Goal: Information Seeking & Learning: Learn about a topic

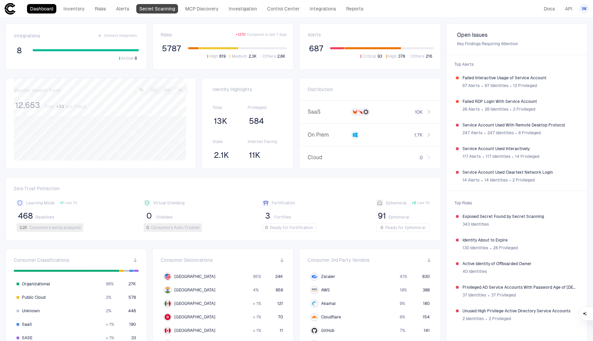
click at [167, 9] on link "Secret Scanning" at bounding box center [157, 8] width 42 height 9
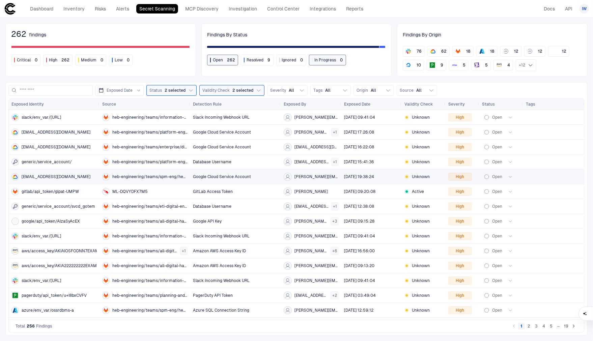
click at [50, 174] on span "[EMAIL_ADDRESS][DOMAIN_NAME]" at bounding box center [56, 176] width 69 height 5
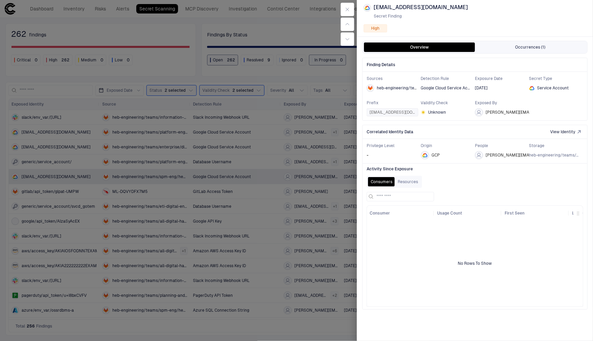
click at [516, 51] on button "Occurrences (1)" at bounding box center [530, 46] width 111 height 9
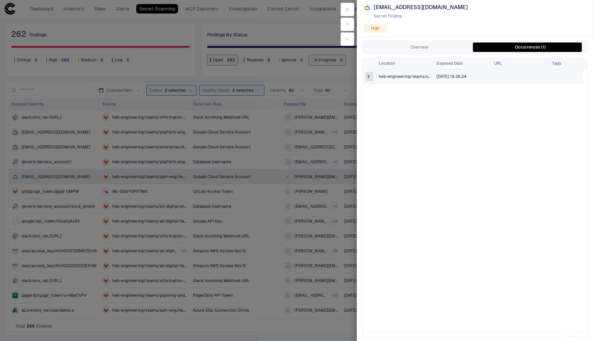
click at [367, 76] on span at bounding box center [368, 76] width 7 height 7
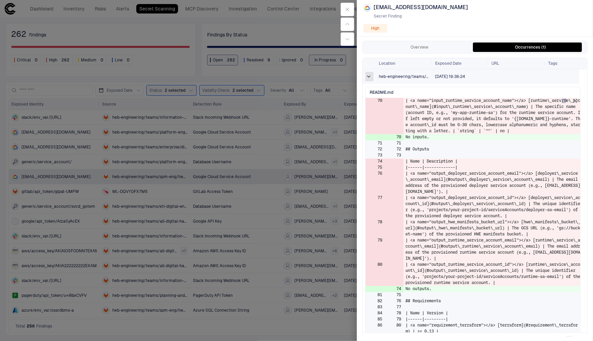
click at [368, 78] on span at bounding box center [368, 76] width 7 height 7
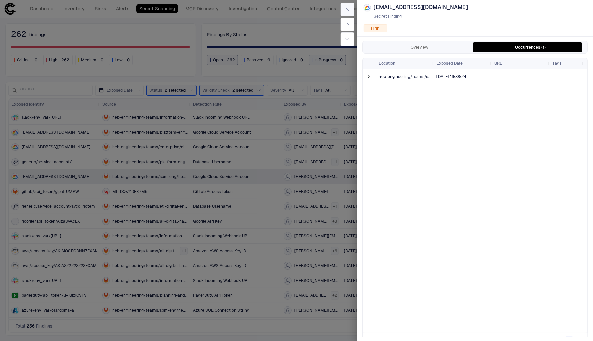
click at [349, 3] on button "button" at bounding box center [347, 9] width 13 height 13
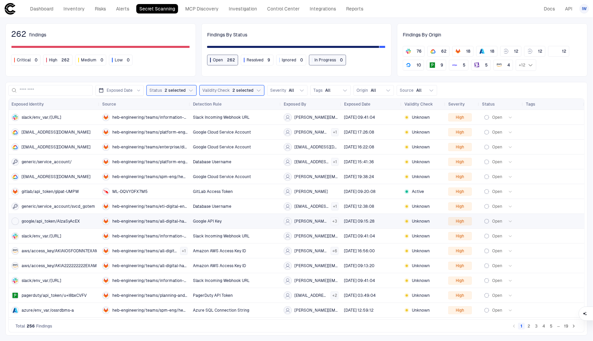
click at [74, 221] on span "google/api_token/AIzaSyAcEX" at bounding box center [51, 221] width 58 height 5
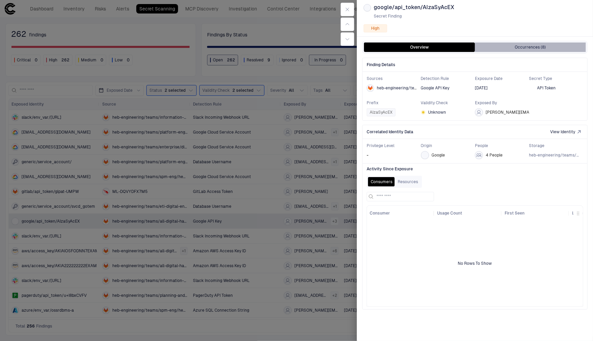
click at [523, 46] on button "Occurrences (8)" at bounding box center [530, 46] width 111 height 9
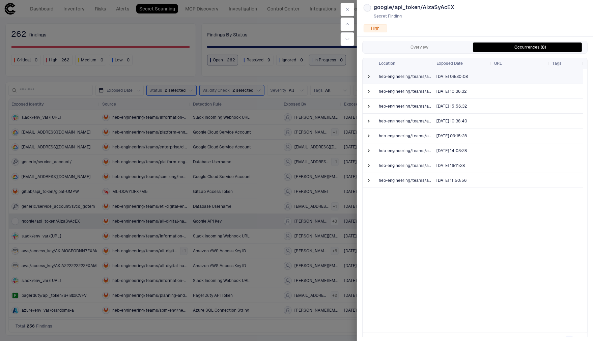
click at [371, 81] on span at bounding box center [368, 76] width 7 height 14
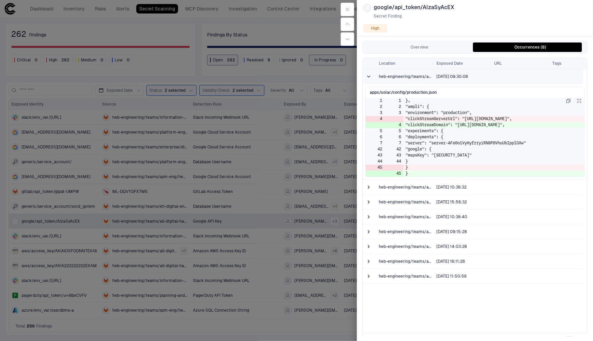
click at [371, 81] on span at bounding box center [368, 77] width 7 height 14
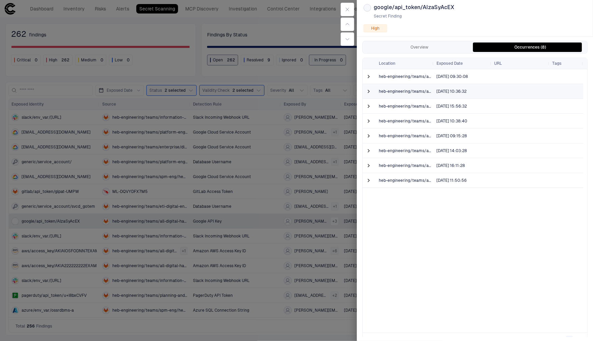
click at [369, 87] on span at bounding box center [368, 91] width 7 height 14
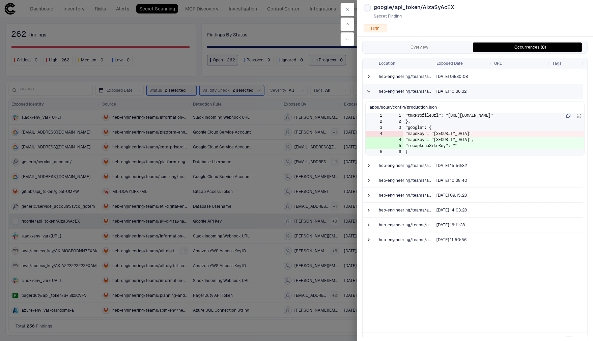
click at [369, 87] on span at bounding box center [368, 92] width 7 height 14
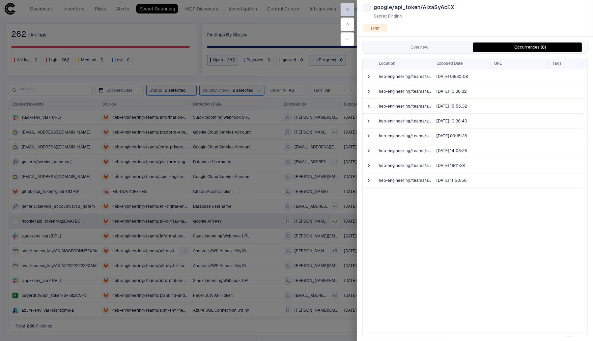
click at [351, 7] on button "button" at bounding box center [347, 9] width 13 height 13
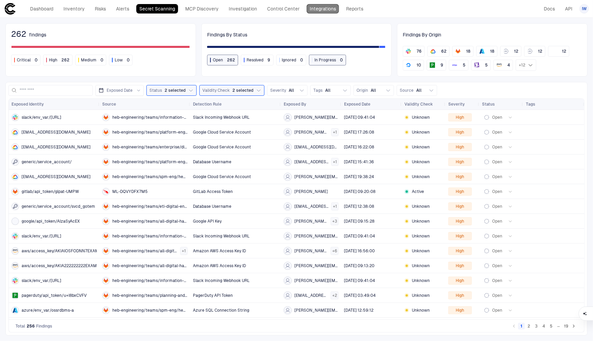
click at [312, 10] on link "Integrations" at bounding box center [323, 8] width 32 height 9
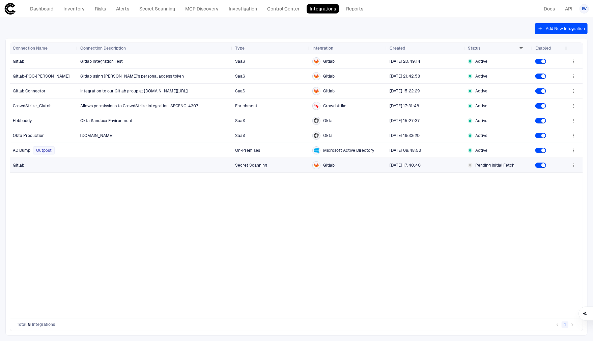
click at [369, 167] on div "Gitlab" at bounding box center [348, 165] width 72 height 8
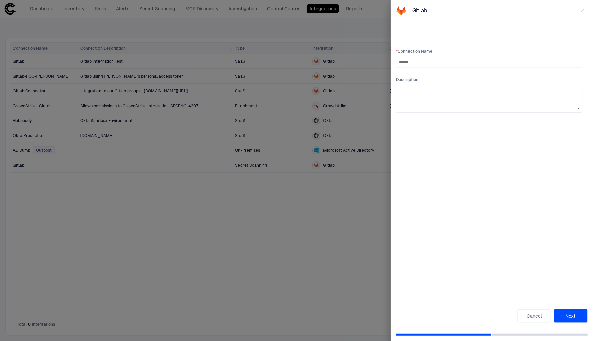
click at [571, 315] on button "Next" at bounding box center [571, 315] width 34 height 13
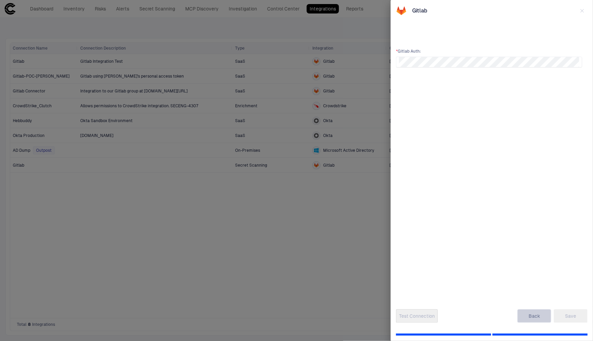
click at [535, 315] on button "Back" at bounding box center [534, 315] width 34 height 13
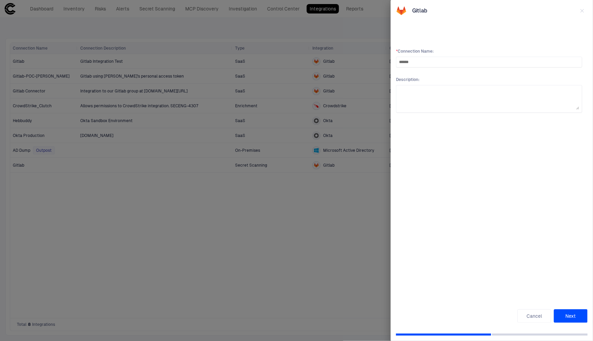
click at [582, 9] on icon "button" at bounding box center [581, 10] width 5 height 5
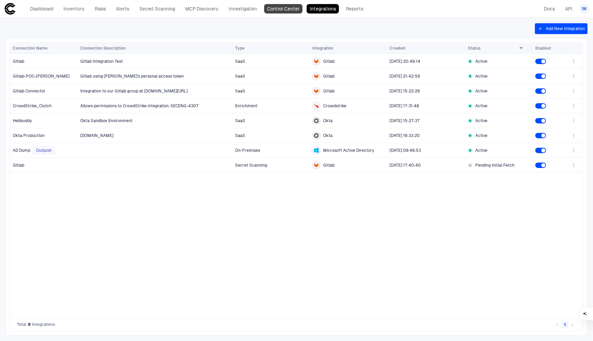
click at [287, 8] on link "Control Center" at bounding box center [283, 8] width 38 height 9
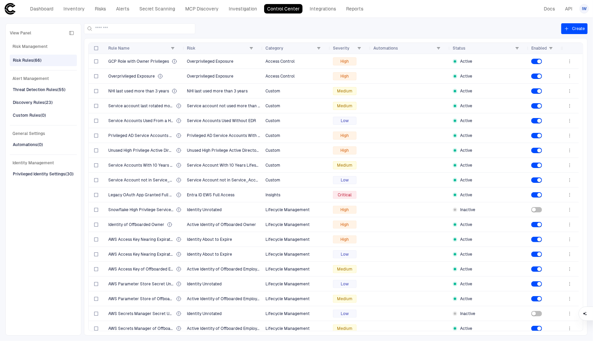
click at [338, 5] on div "Dashboard Inventory Risks Alerts Secret Scanning MCP Discovery Investigation Co…" at bounding box center [196, 8] width 339 height 9
click at [332, 6] on link "Integrations" at bounding box center [323, 8] width 32 height 9
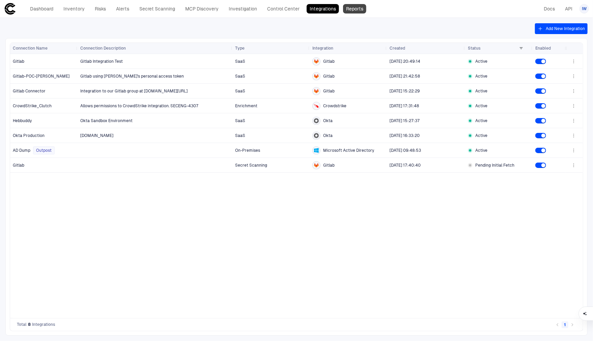
click at [361, 11] on link "Reports" at bounding box center [354, 8] width 23 height 9
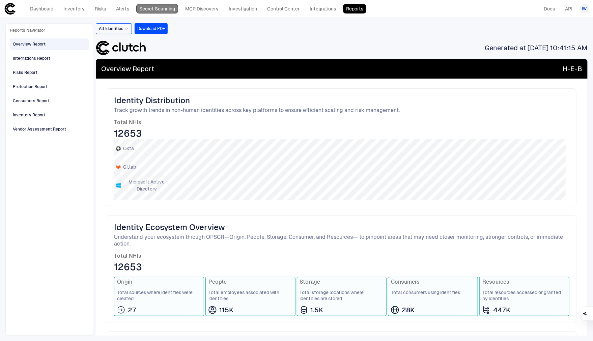
click at [166, 9] on link "Secret Scanning" at bounding box center [157, 8] width 42 height 9
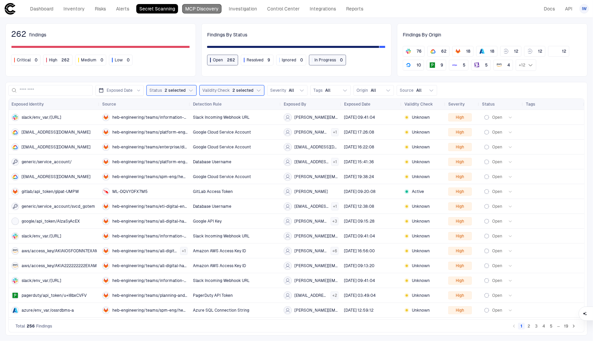
click at [195, 10] on link "MCP Discovery" at bounding box center [201, 8] width 39 height 9
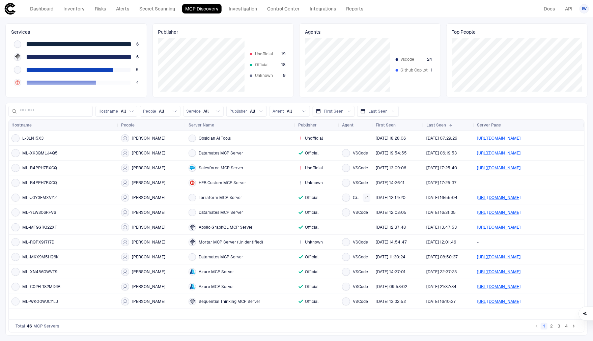
click at [412, 67] on span "Github Copilot" at bounding box center [414, 69] width 27 height 5
click at [412, 68] on span "Github Copilot" at bounding box center [414, 69] width 27 height 5
click at [68, 11] on link "Inventory" at bounding box center [73, 8] width 27 height 9
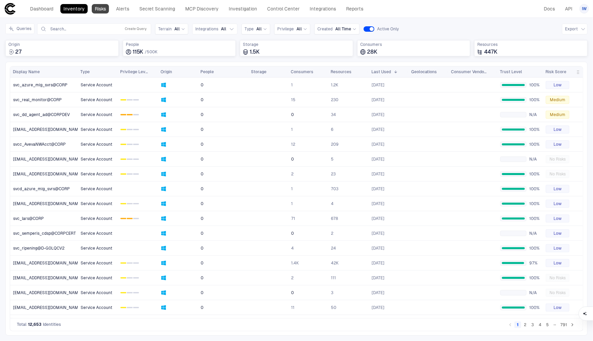
click at [102, 9] on link "Risks" at bounding box center [100, 8] width 17 height 9
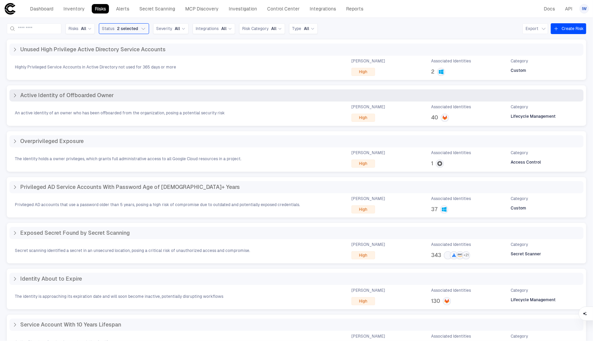
click at [37, 99] on div "Active Identity of Offboarded Owner" at bounding box center [296, 95] width 574 height 12
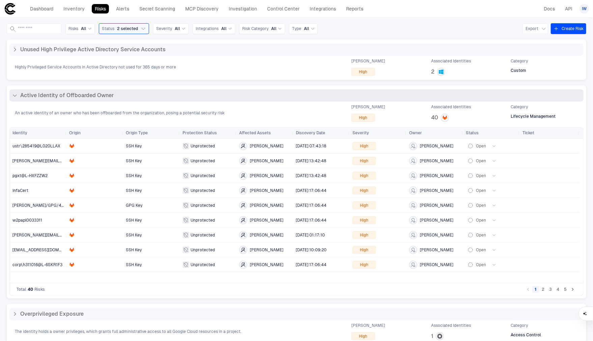
click at [101, 97] on span "Active Identity of Offboarded Owner" at bounding box center [66, 95] width 93 height 7
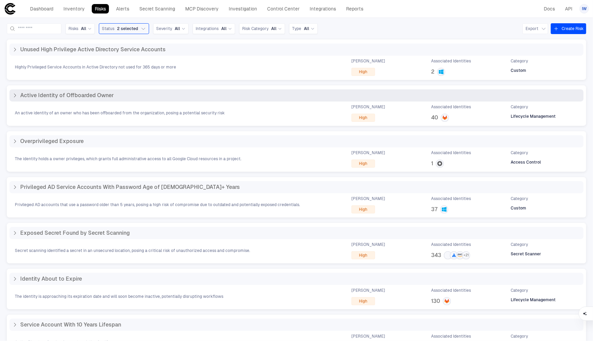
click at [101, 97] on span "Active Identity of Offboarded Owner" at bounding box center [66, 95] width 93 height 7
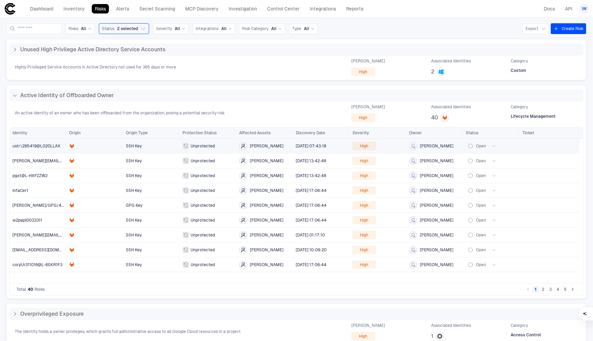
click at [44, 143] on span "ustr\285419@L020LLAX" at bounding box center [37, 145] width 51 height 13
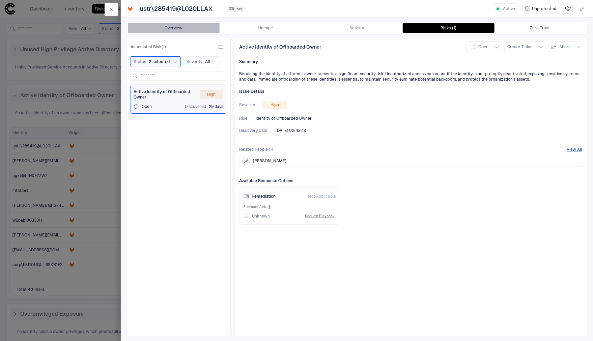
click at [194, 31] on button "Overview" at bounding box center [174, 27] width 92 height 9
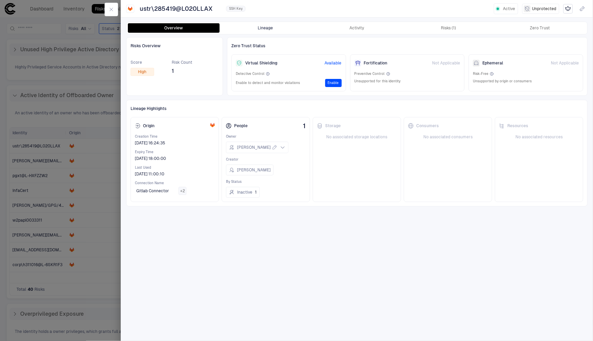
click at [247, 30] on button "Lineage" at bounding box center [266, 27] width 92 height 9
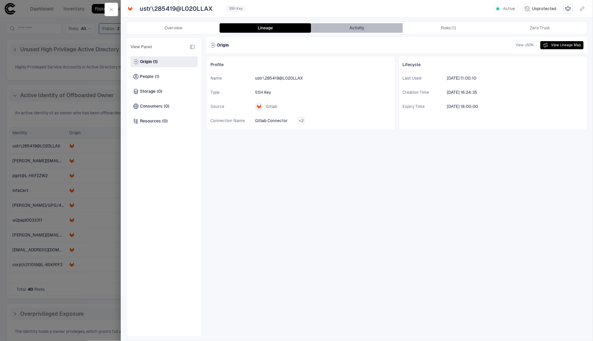
click at [342, 28] on button "Activity" at bounding box center [357, 27] width 92 height 9
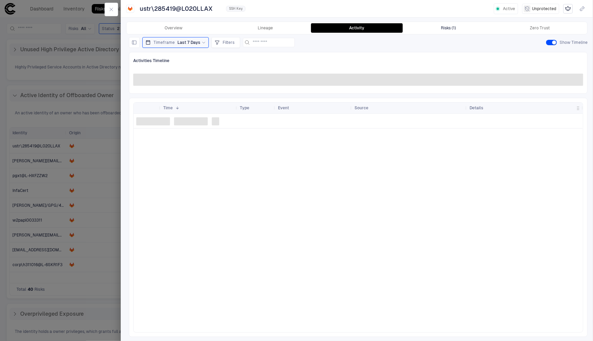
click at [439, 28] on button "Risks (1)" at bounding box center [449, 27] width 92 height 9
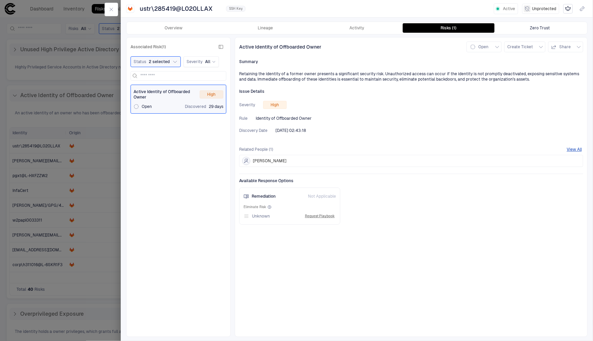
click at [527, 30] on button "Zero Trust" at bounding box center [540, 27] width 92 height 9
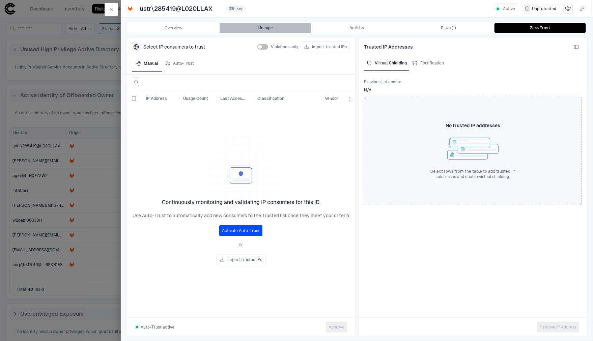
click at [221, 31] on button "Lineage" at bounding box center [266, 27] width 92 height 9
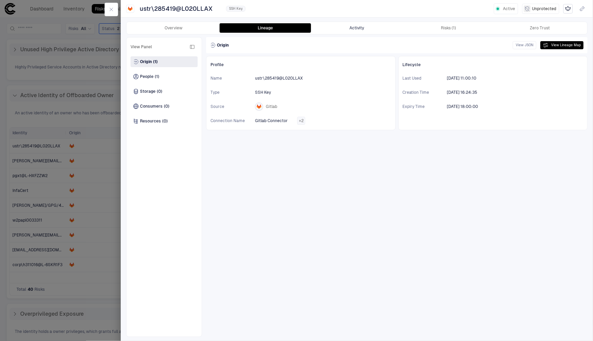
click at [363, 24] on button "Activity" at bounding box center [357, 27] width 92 height 9
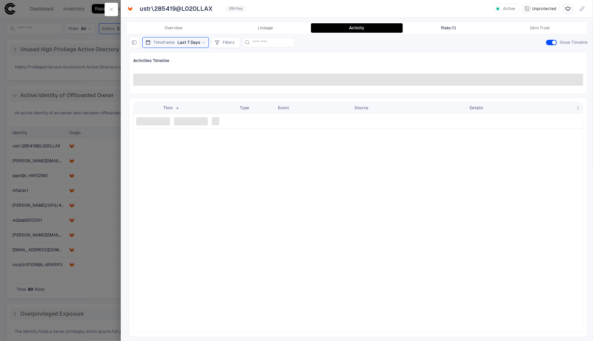
click at [425, 28] on button "Risks (1)" at bounding box center [449, 27] width 92 height 9
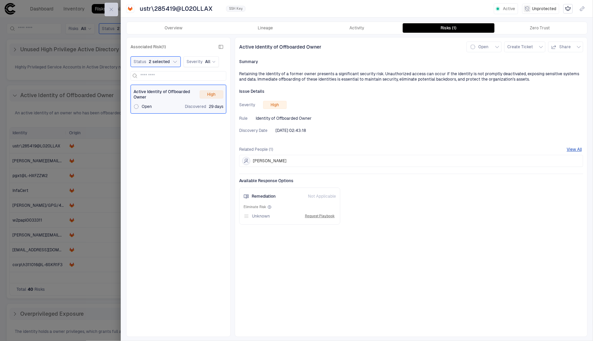
click at [116, 13] on button "button" at bounding box center [111, 9] width 13 height 13
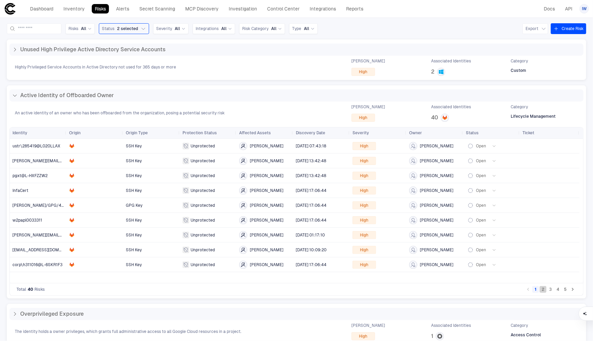
click at [541, 290] on button "2" at bounding box center [543, 289] width 7 height 7
click at [548, 290] on button "3" at bounding box center [550, 289] width 7 height 7
click at [554, 290] on button "4" at bounding box center [557, 289] width 7 height 7
click at [562, 289] on button "5" at bounding box center [565, 289] width 7 height 7
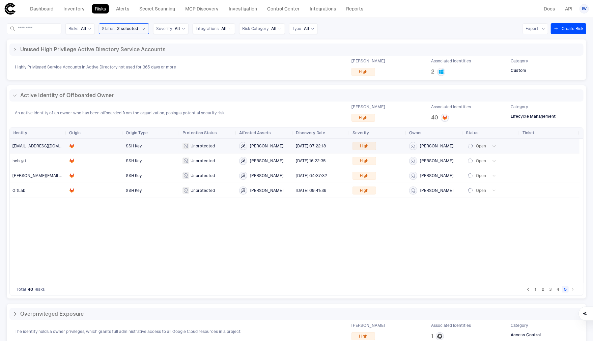
click at [432, 144] on span "[PERSON_NAME]" at bounding box center [436, 145] width 33 height 5
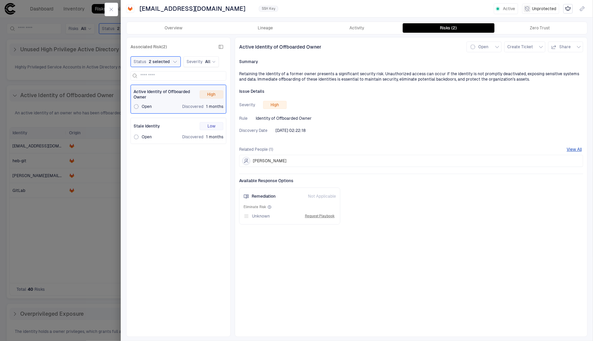
click at [274, 33] on div "Overview Lineage Activity Risks (2) Zero Trust" at bounding box center [356, 28] width 461 height 12
click at [273, 31] on button "Lineage" at bounding box center [266, 27] width 92 height 9
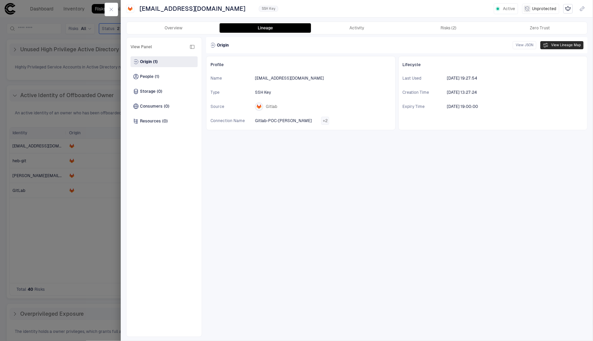
click at [576, 48] on button "View Lineage Map" at bounding box center [561, 45] width 43 height 8
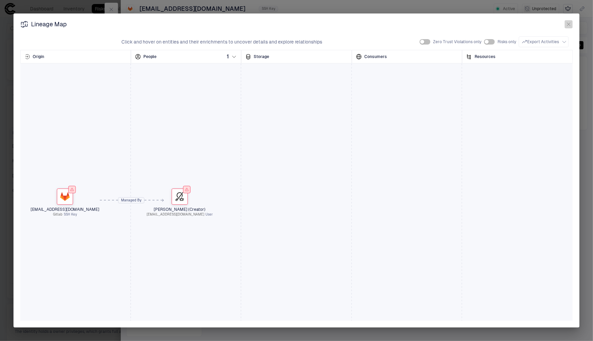
click at [567, 23] on icon "button" at bounding box center [568, 24] width 5 height 5
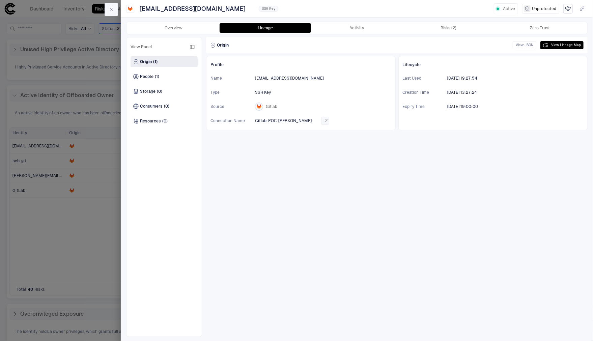
click at [116, 12] on button "button" at bounding box center [111, 9] width 13 height 13
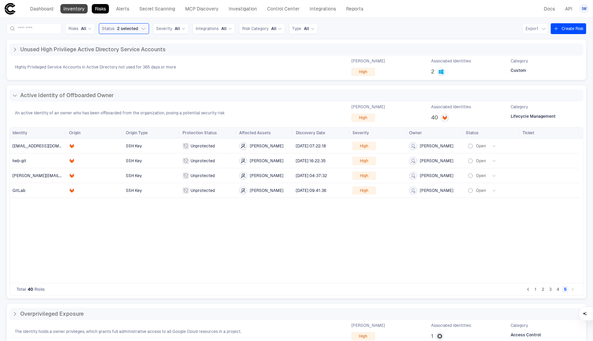
click at [76, 10] on link "Inventory" at bounding box center [73, 8] width 27 height 9
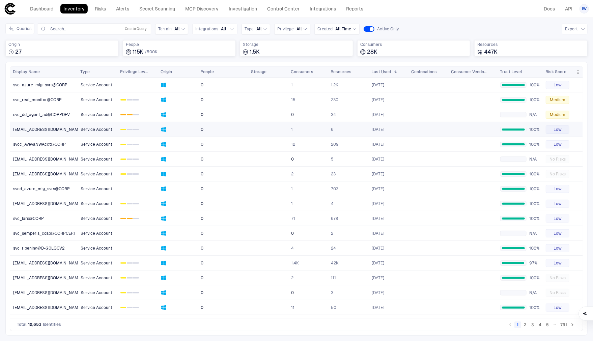
click at [61, 127] on span "[EMAIL_ADDRESS][DOMAIN_NAME]" at bounding box center [47, 129] width 69 height 5
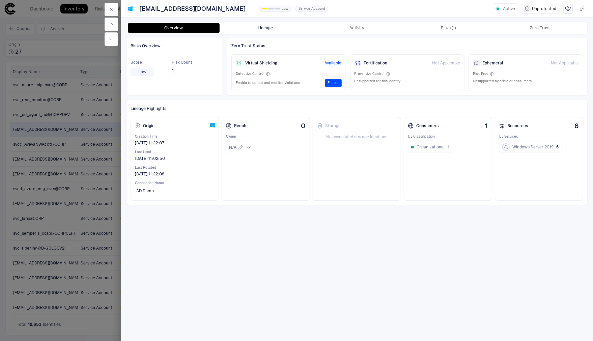
click at [272, 30] on button "Lineage" at bounding box center [266, 27] width 92 height 9
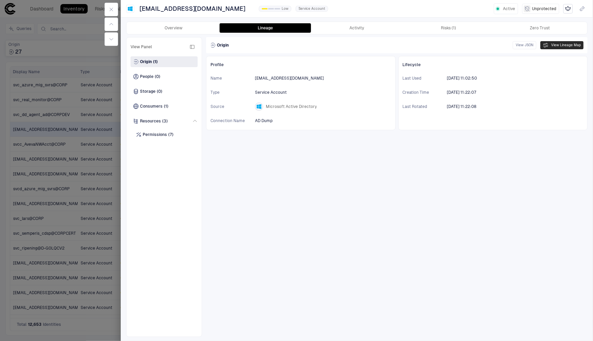
click at [557, 48] on button "View Lineage Map" at bounding box center [561, 45] width 43 height 8
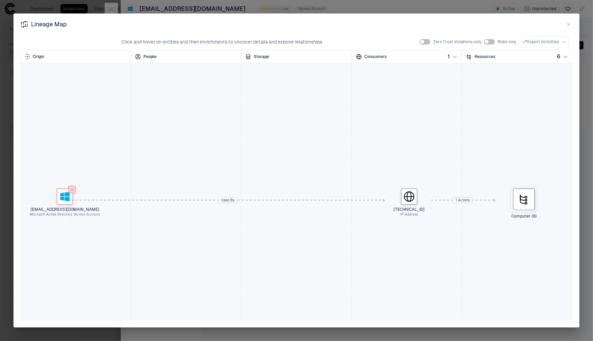
drag, startPoint x: 569, startPoint y: 23, endPoint x: 531, endPoint y: 146, distance: 128.8
click at [550, 110] on div "Lineage Map Click and hover on entities and their enrichments to uncover detail…" at bounding box center [296, 170] width 566 height 314
click at [523, 193] on div at bounding box center [524, 200] width 22 height 22
click at [513, 132] on div "[EMAIL_ADDRESS][DOMAIN_NAME] Microsoft Active Directory Service Account [TECHNI…" at bounding box center [296, 200] width 552 height 270
click at [572, 25] on button "button" at bounding box center [569, 24] width 8 height 8
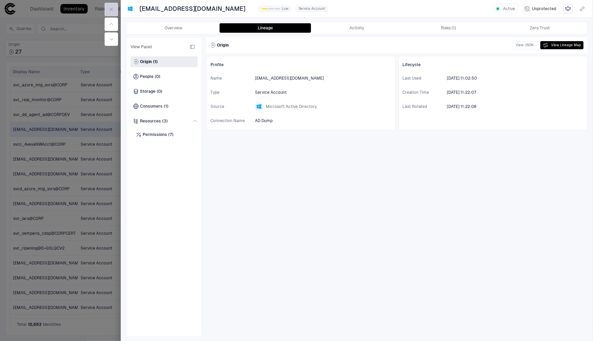
click at [116, 11] on button "button" at bounding box center [111, 9] width 13 height 13
